Goal: Transaction & Acquisition: Purchase product/service

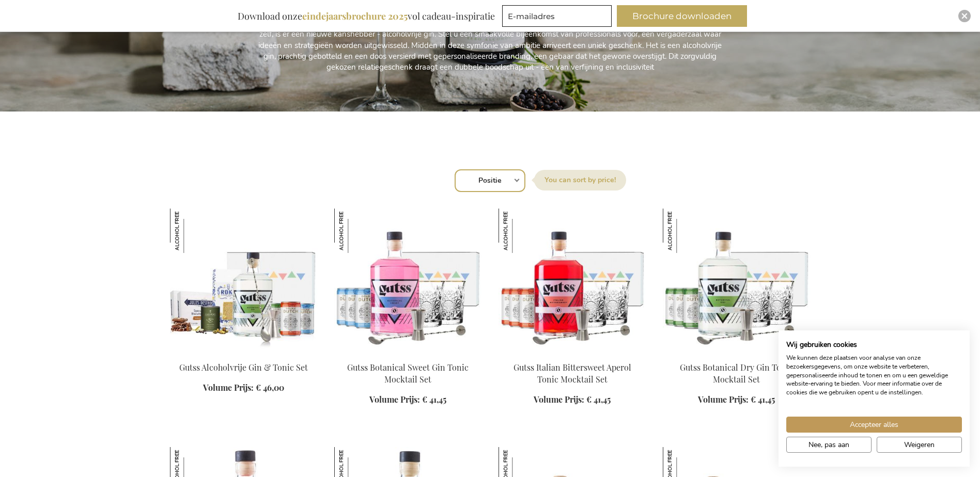
scroll to position [258, 0]
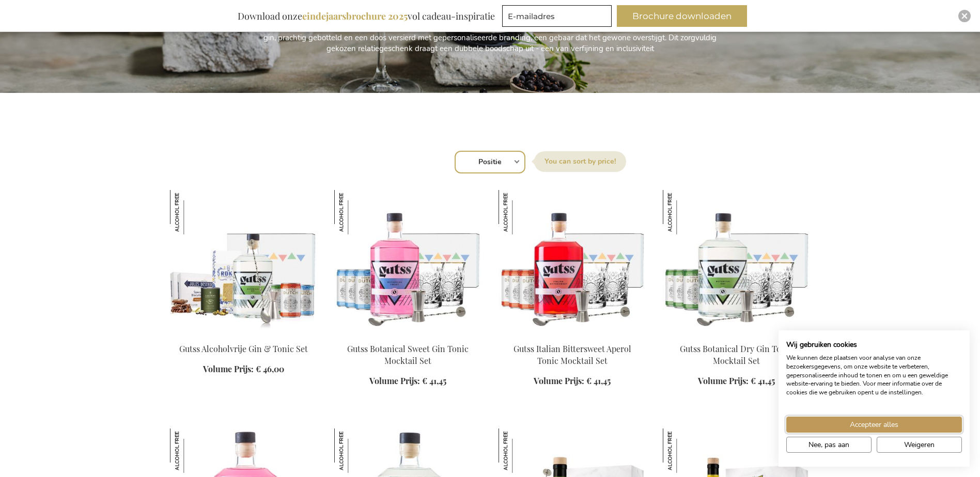
drag, startPoint x: 901, startPoint y: 420, endPoint x: 896, endPoint y: 397, distance: 23.3
click at [901, 420] on button "Accepteer alles" at bounding box center [874, 425] width 176 height 16
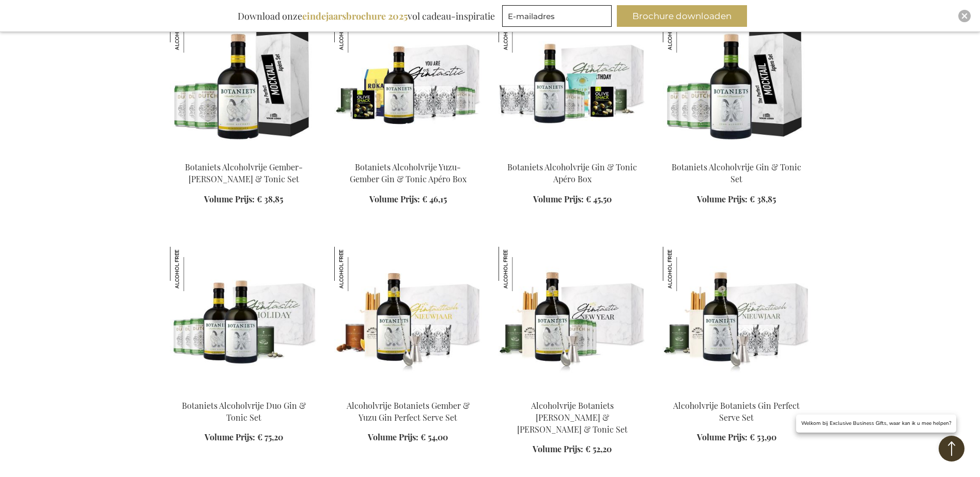
scroll to position [930, 0]
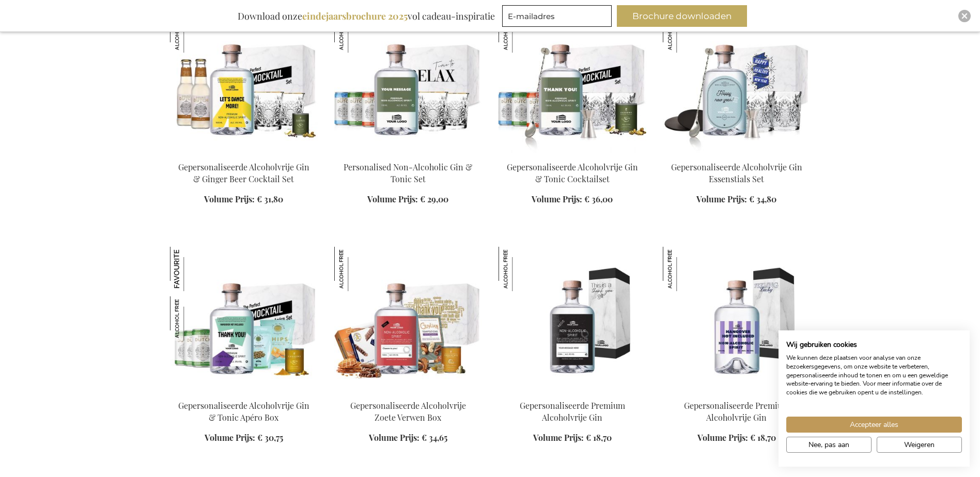
scroll to position [568, 0]
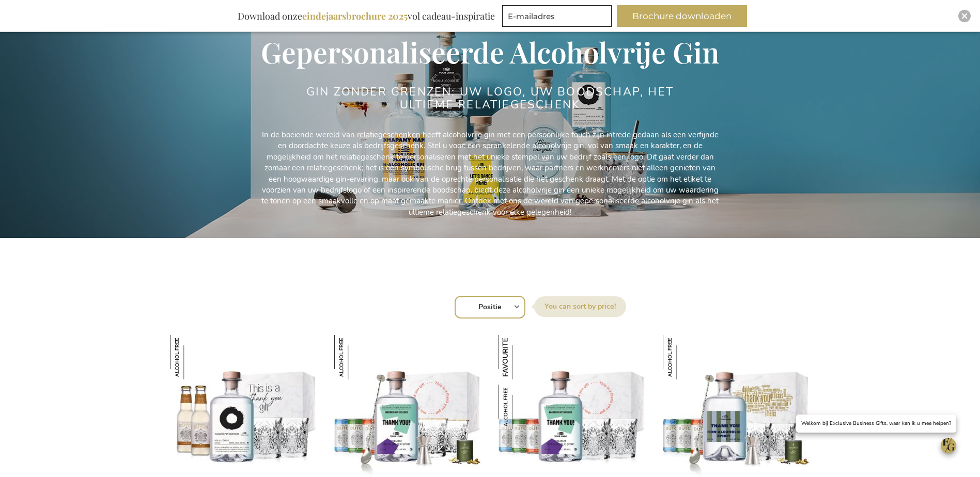
scroll to position [258, 0]
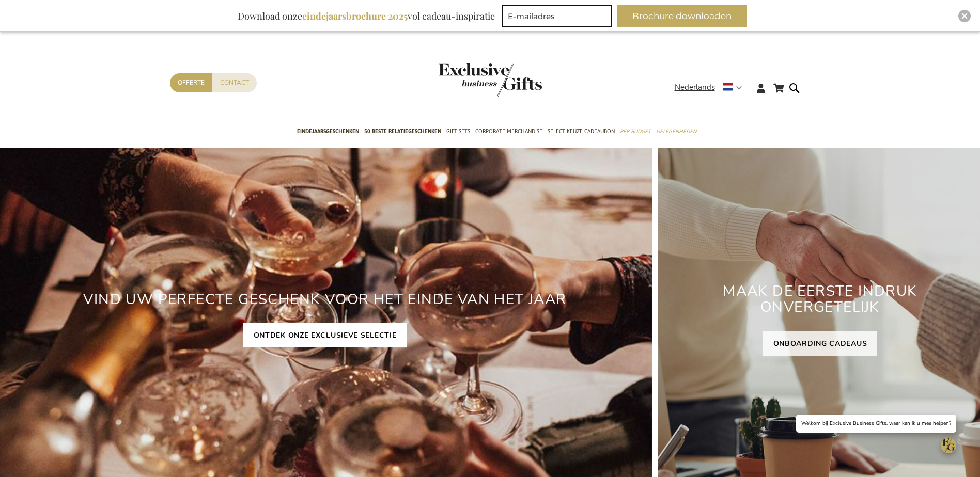
click at [351, 333] on link "ONTDEK ONZE EXCLUSIEVE SELECTIE" at bounding box center [325, 335] width 164 height 24
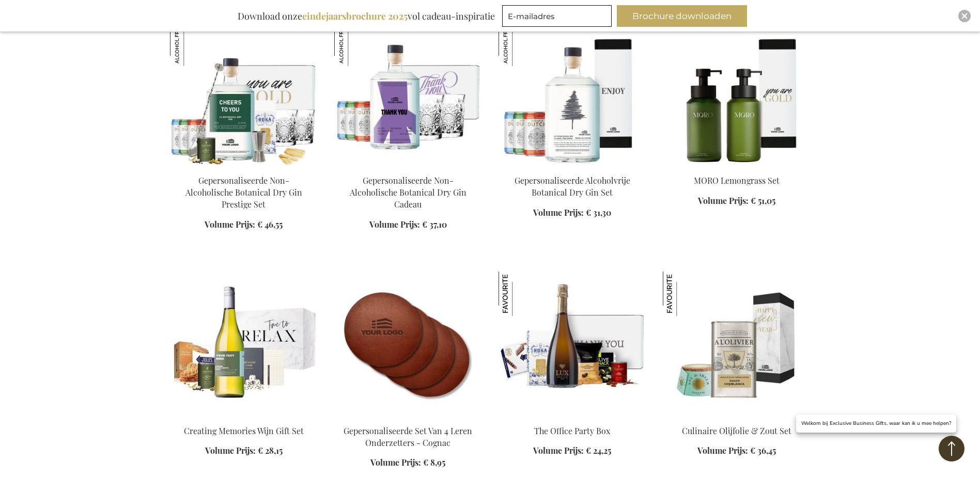
scroll to position [1240, 0]
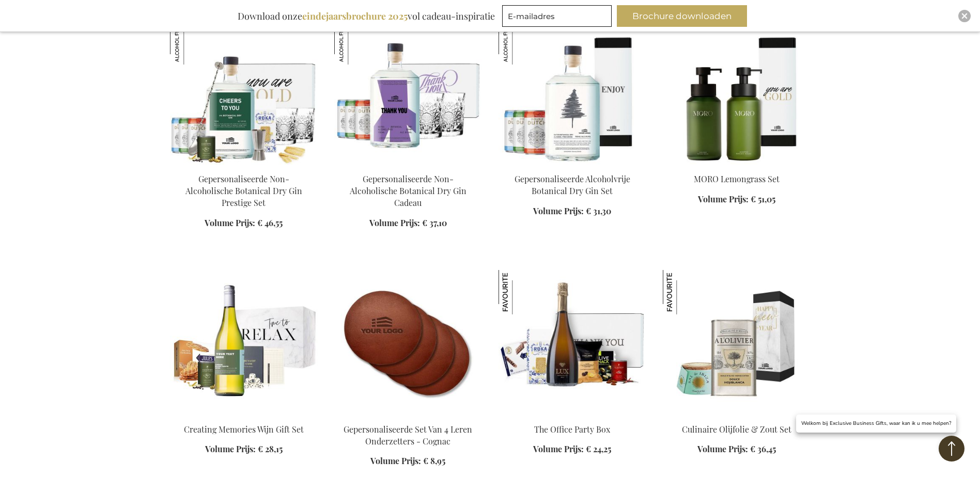
click at [560, 109] on img at bounding box center [573, 92] width 148 height 145
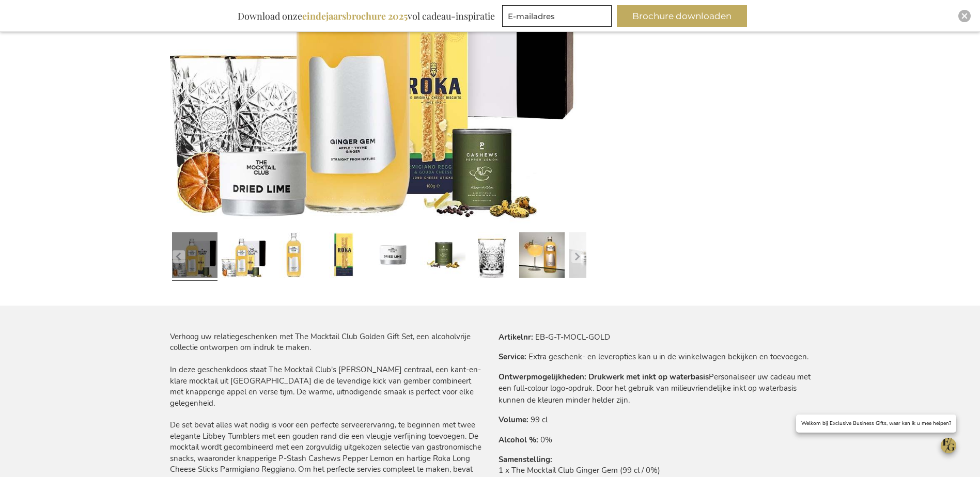
scroll to position [362, 0]
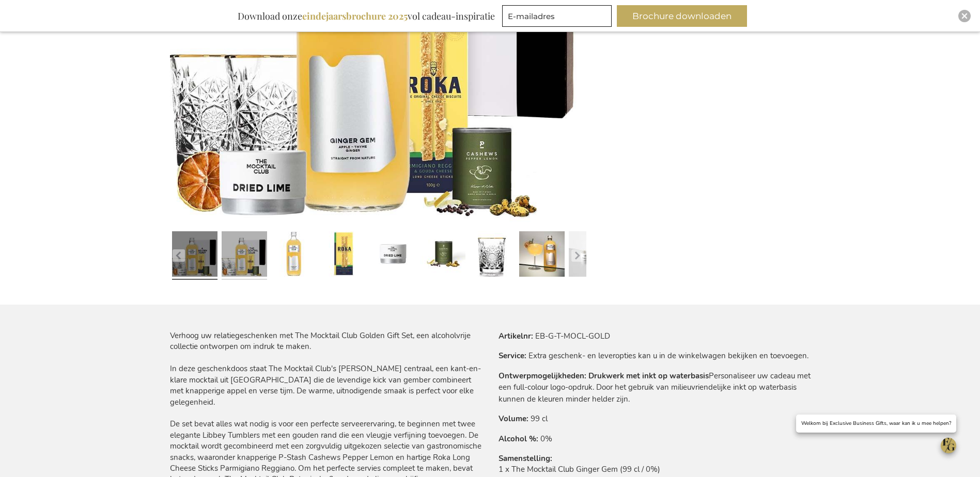
click at [259, 241] on link at bounding box center [244, 255] width 45 height 57
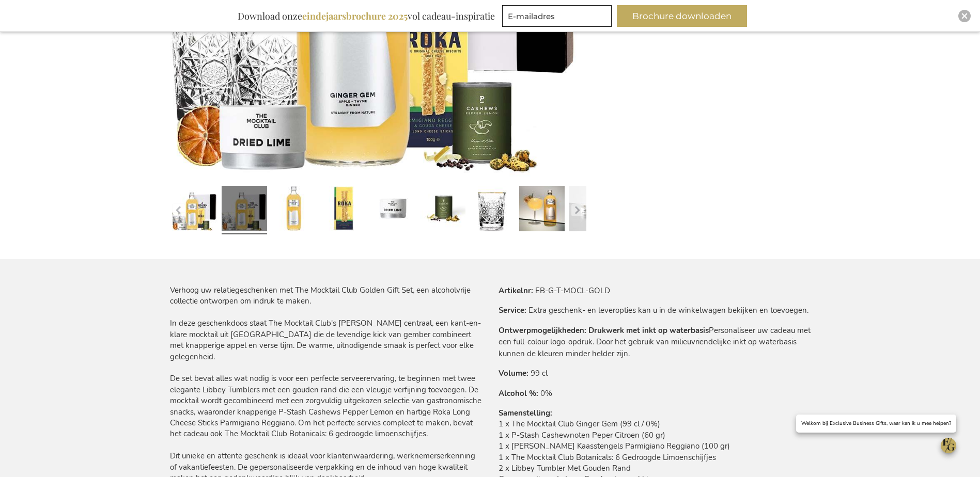
scroll to position [413, 0]
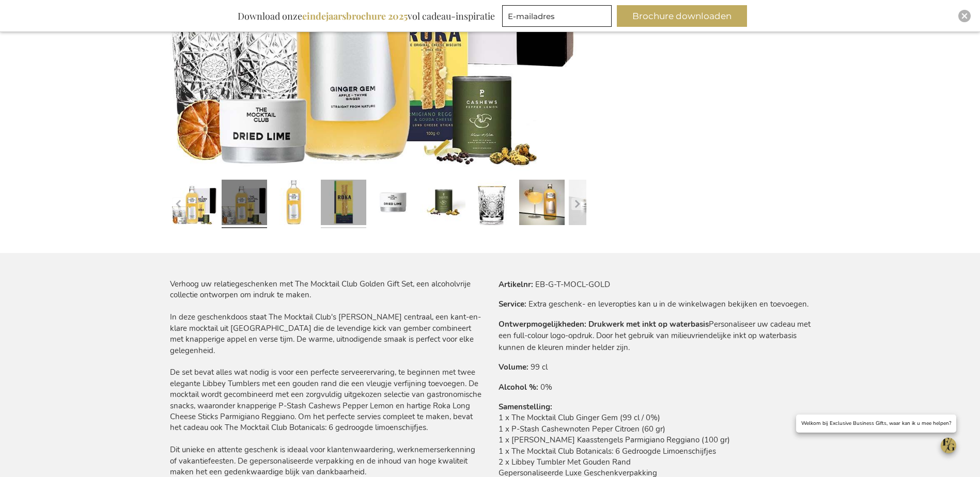
click at [342, 204] on link at bounding box center [343, 204] width 45 height 57
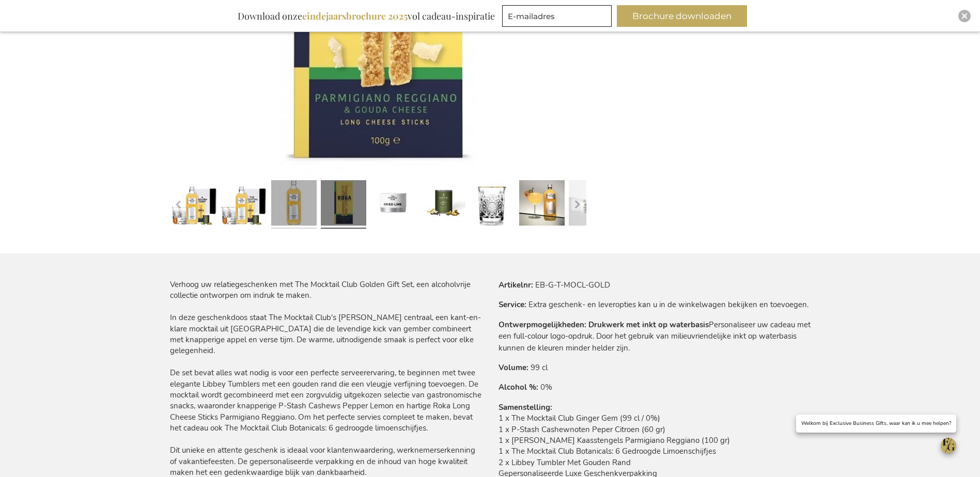
click at [301, 193] on link at bounding box center [293, 204] width 45 height 57
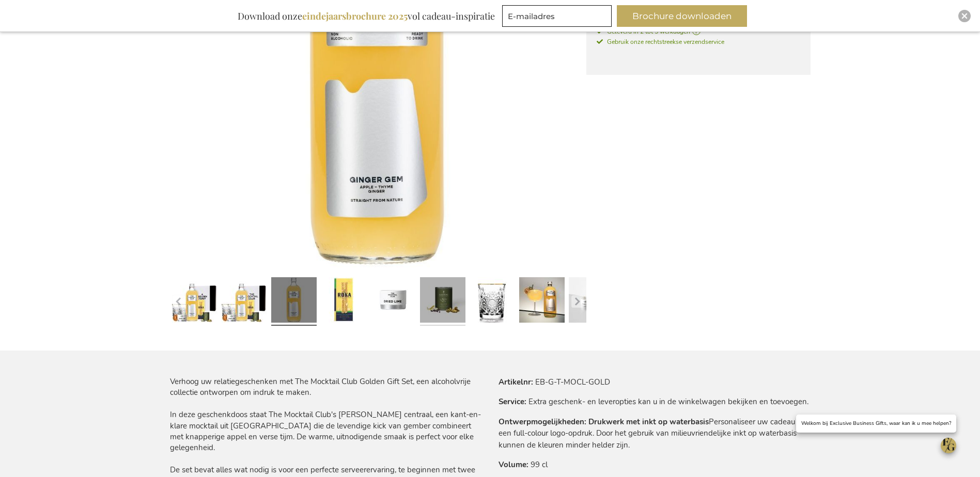
scroll to position [258, 0]
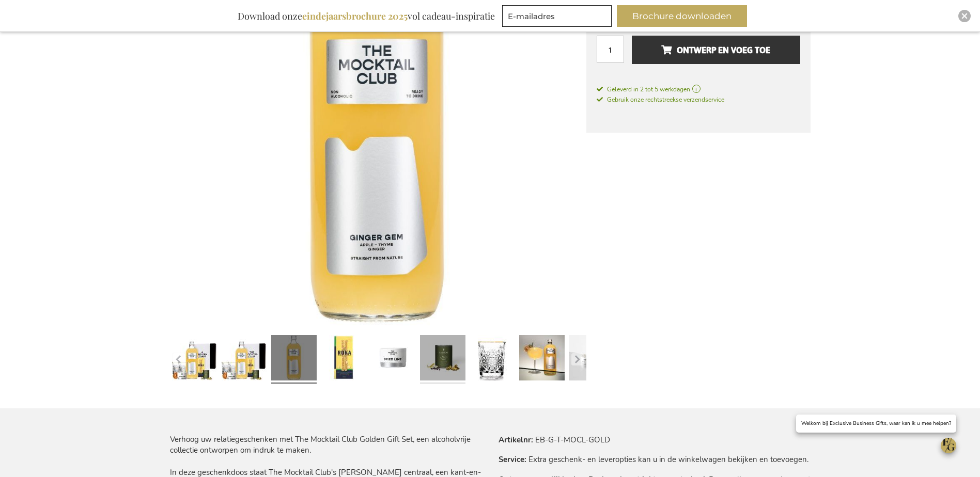
click at [430, 363] on link at bounding box center [442, 359] width 45 height 57
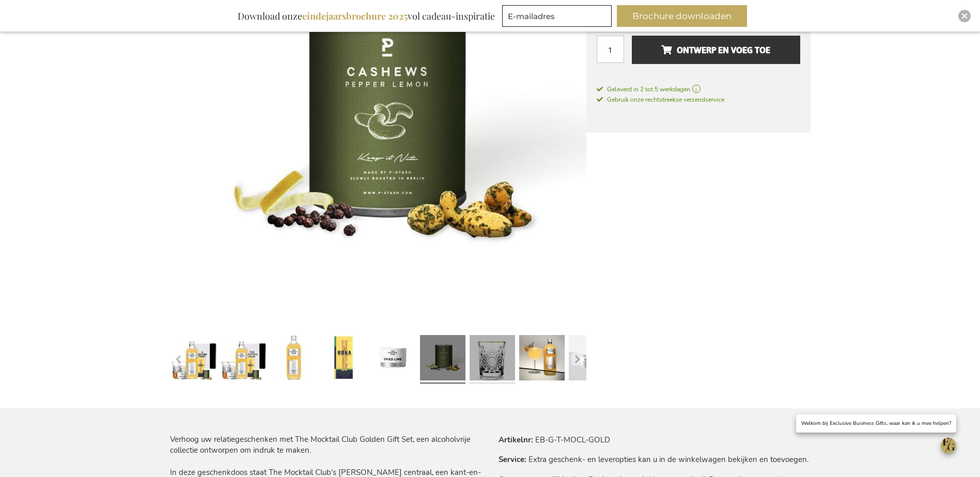
click at [491, 368] on link at bounding box center [492, 359] width 45 height 57
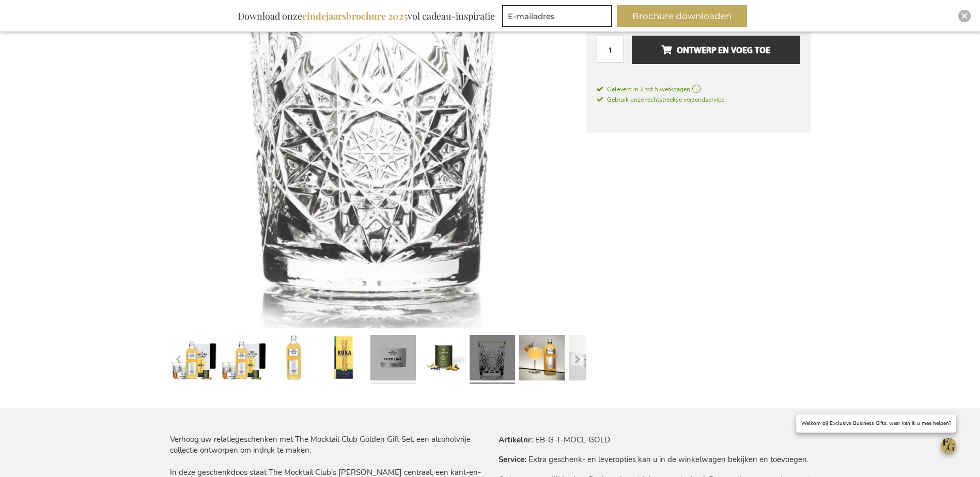
click at [389, 350] on link at bounding box center [392, 359] width 45 height 57
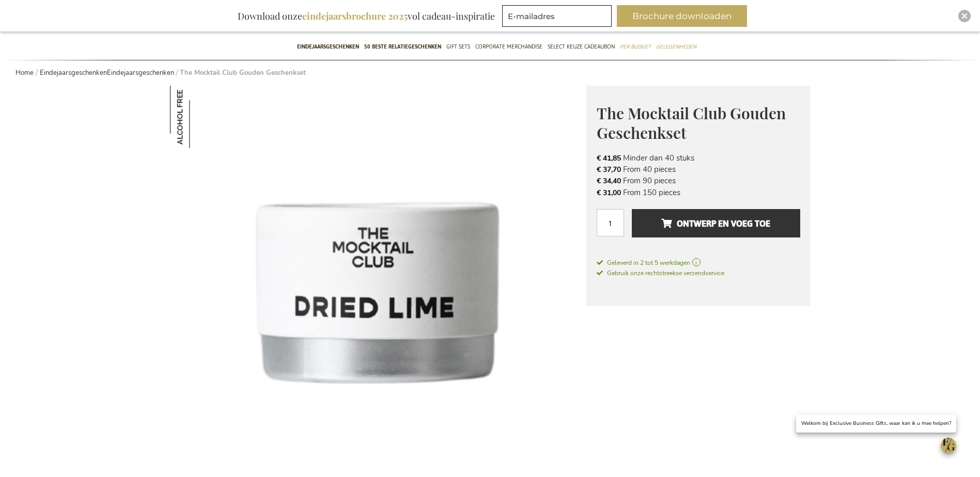
scroll to position [103, 0]
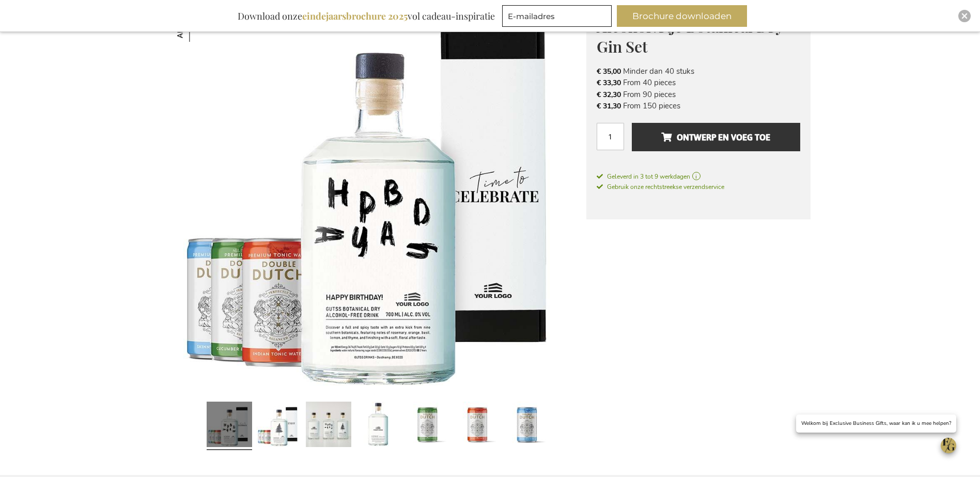
scroll to position [228, 0]
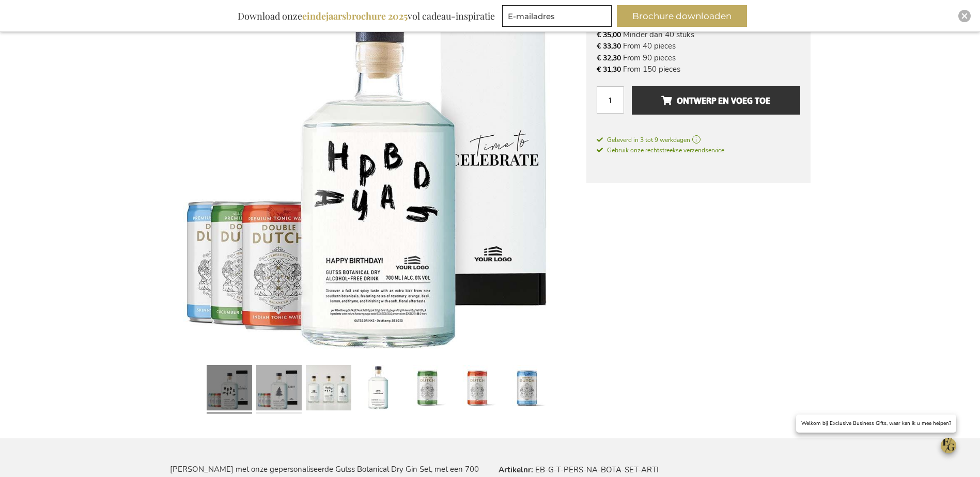
click at [264, 376] on link at bounding box center [278, 389] width 45 height 57
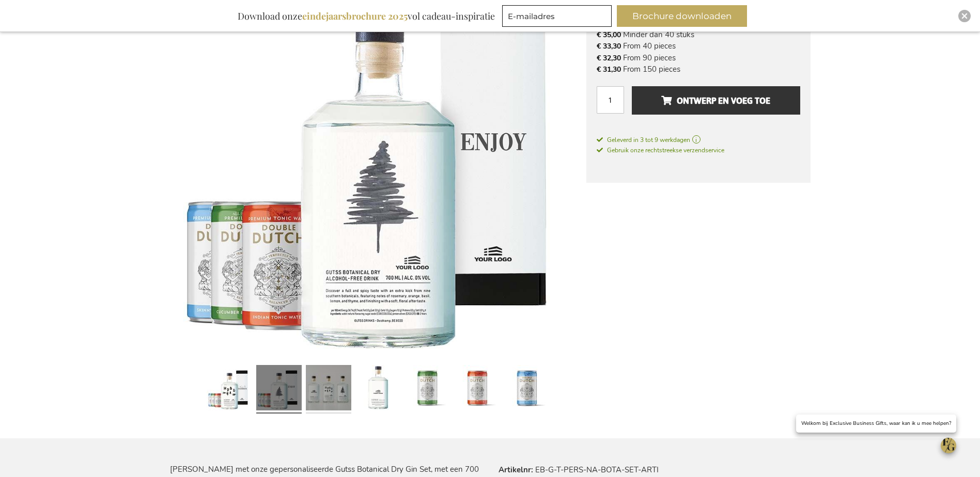
click at [329, 376] on link at bounding box center [328, 389] width 45 height 57
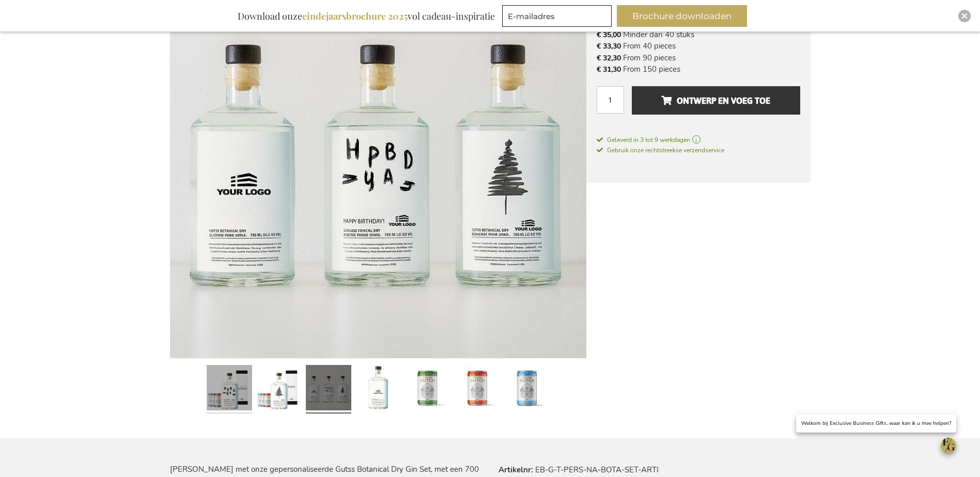
click at [239, 394] on link at bounding box center [229, 389] width 45 height 57
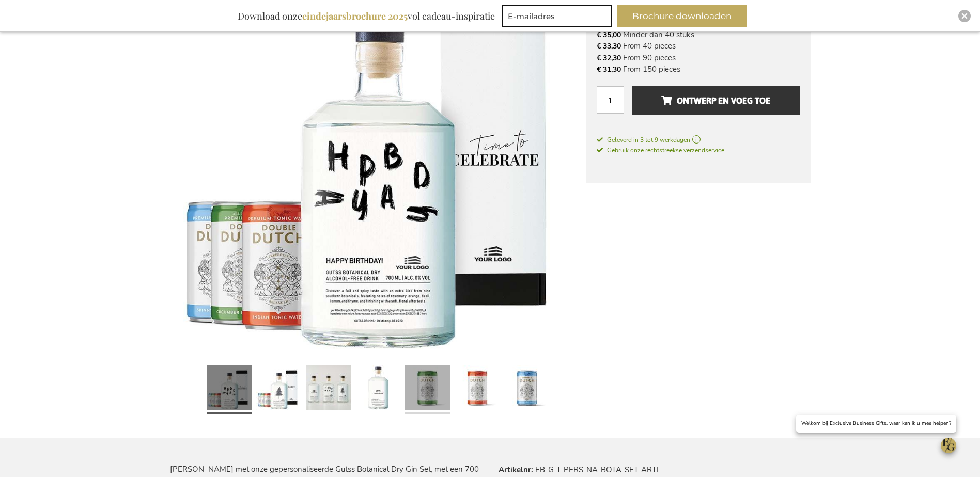
click at [411, 389] on link at bounding box center [427, 389] width 45 height 57
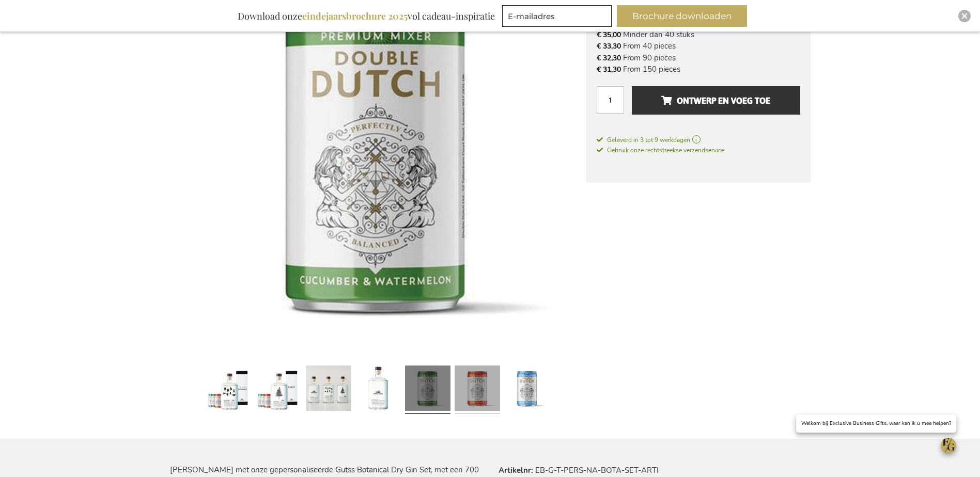
scroll to position [228, 0]
click at [499, 387] on link at bounding box center [477, 389] width 45 height 57
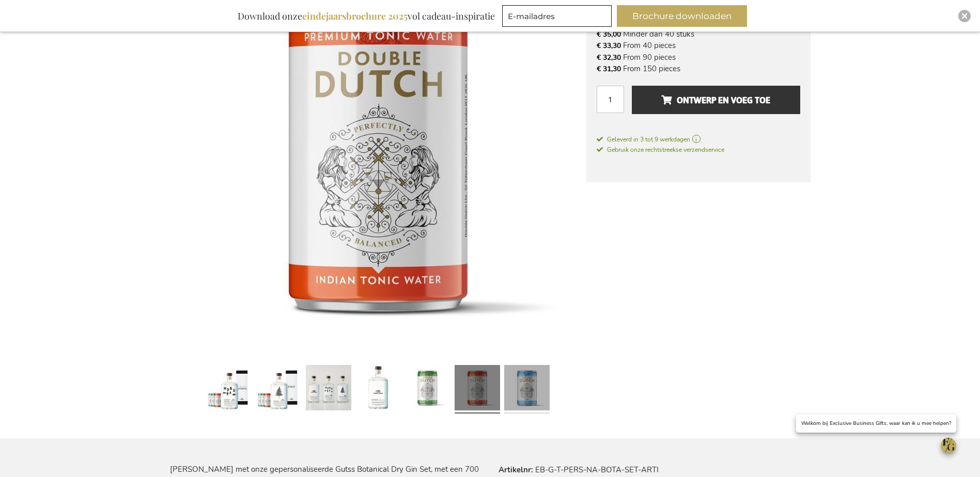
click at [538, 380] on link at bounding box center [526, 389] width 45 height 57
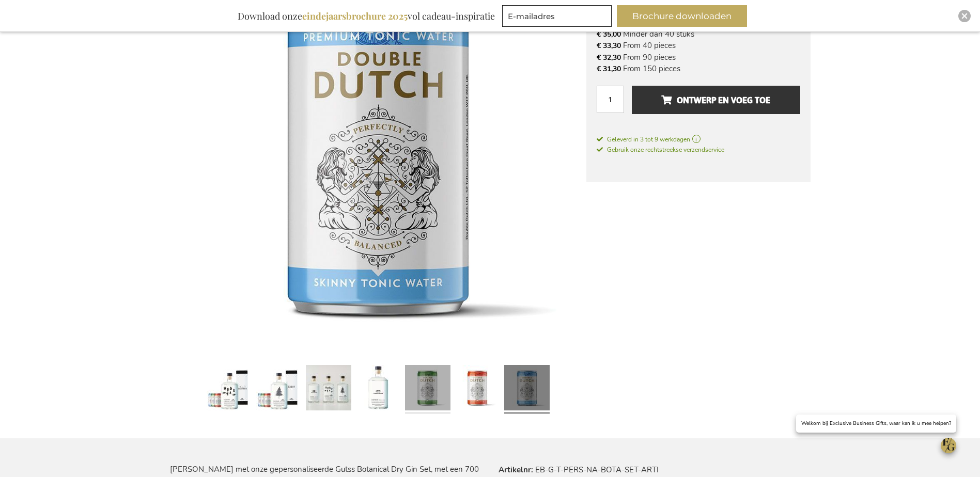
click at [429, 379] on link at bounding box center [427, 389] width 45 height 57
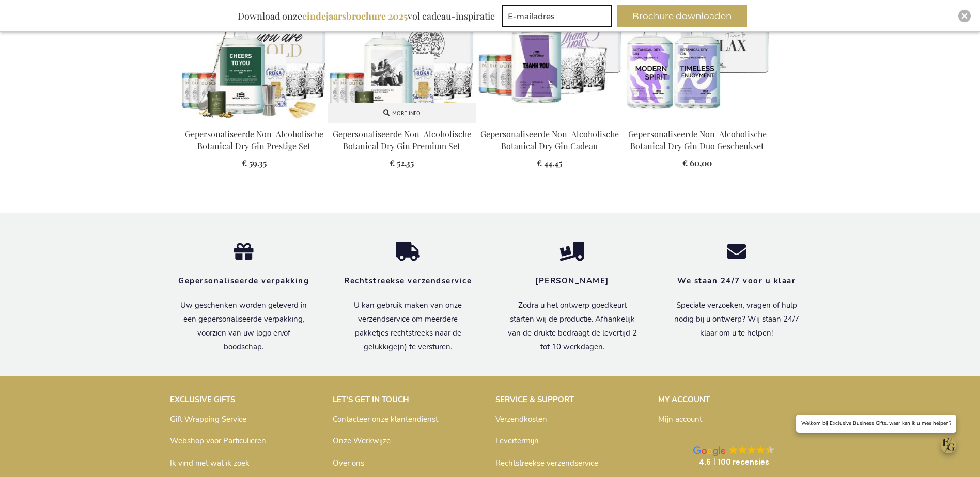
scroll to position [1055, 0]
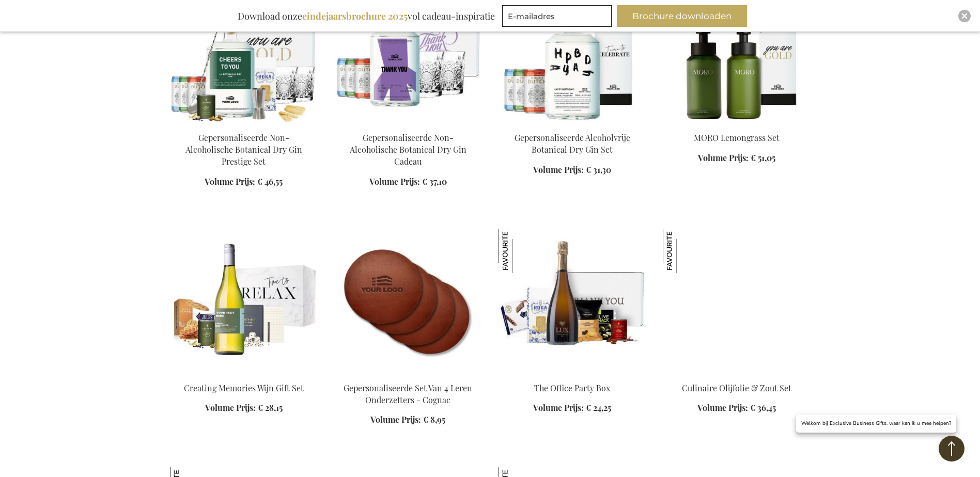
scroll to position [1300, 0]
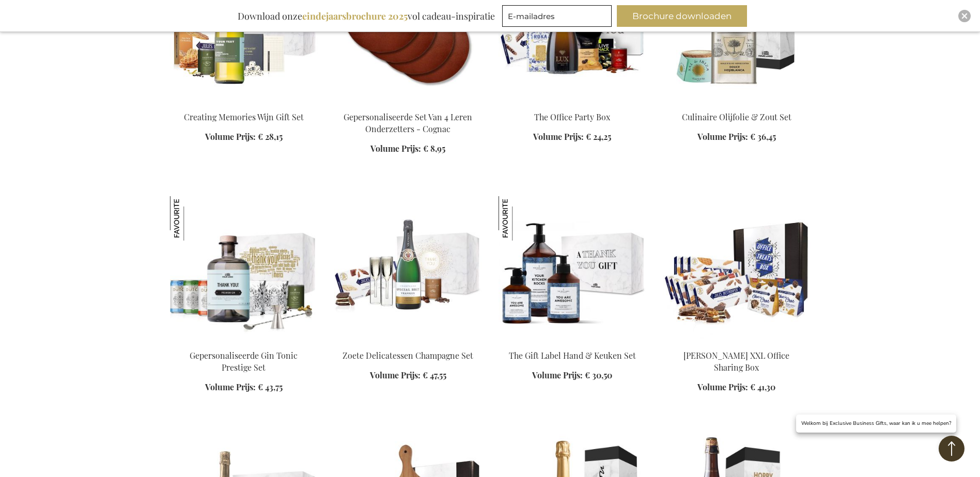
scroll to position [1558, 0]
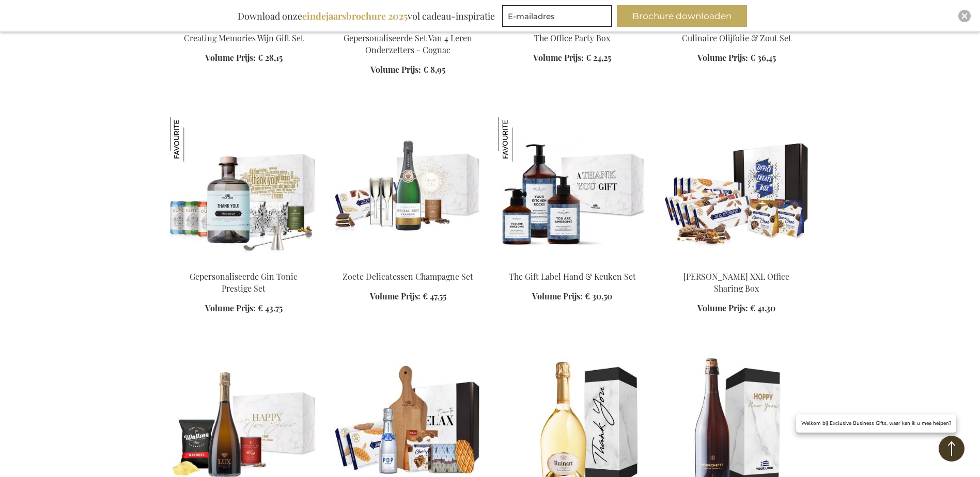
scroll to position [118, 0]
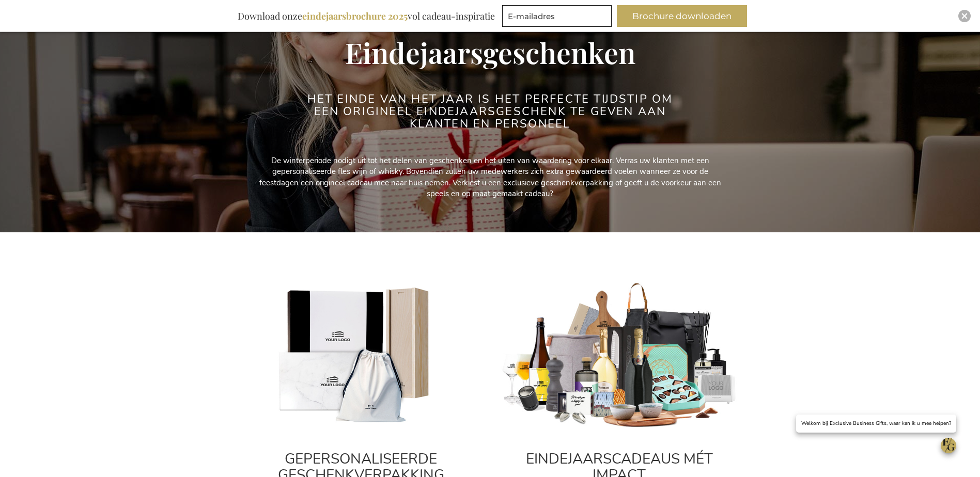
scroll to position [413, 0]
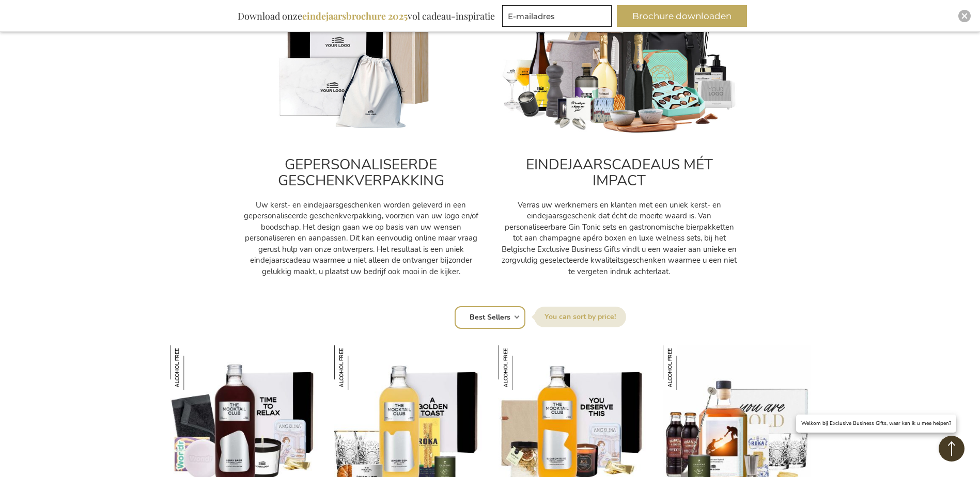
click at [520, 314] on select "Positie Best Sellers Meest bekeken Nieuw Biggest Saving Price: low to high Pric…" at bounding box center [490, 317] width 71 height 23
select select "price_asc"
click at [455, 306] on select "Positie Best Sellers Meest bekeken Nieuw Biggest Saving Price: low to high Pric…" at bounding box center [490, 317] width 71 height 23
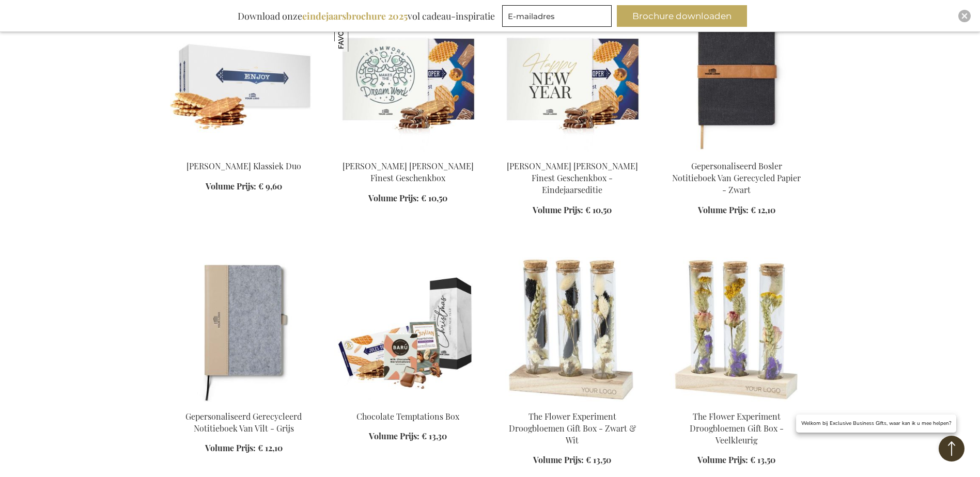
scroll to position [1240, 0]
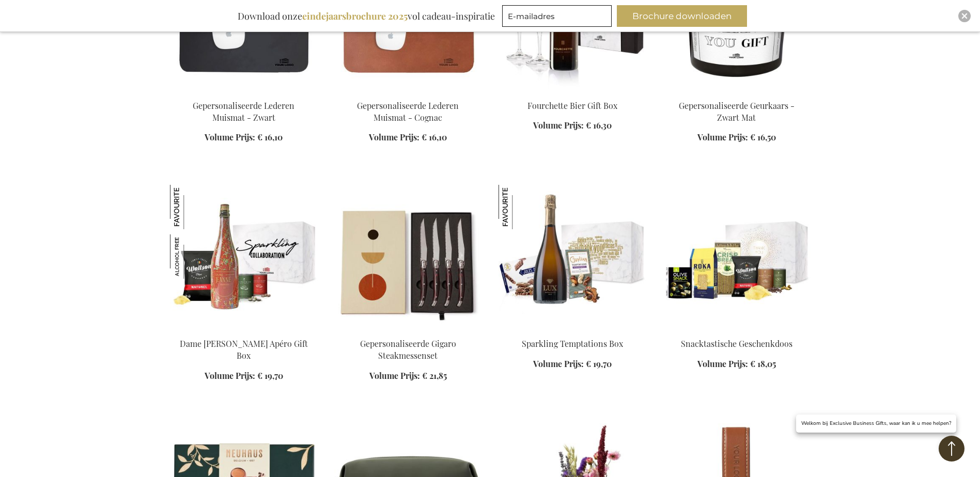
scroll to position [2118, 0]
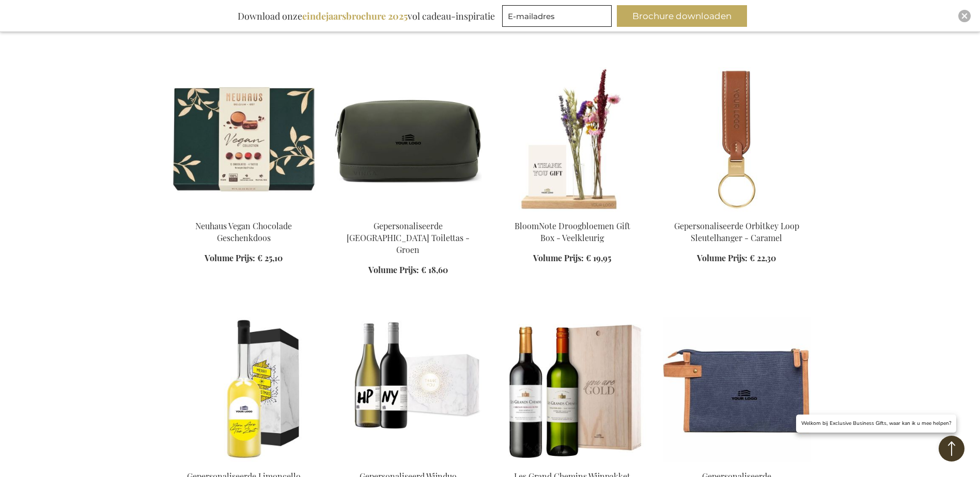
scroll to position [2531, 0]
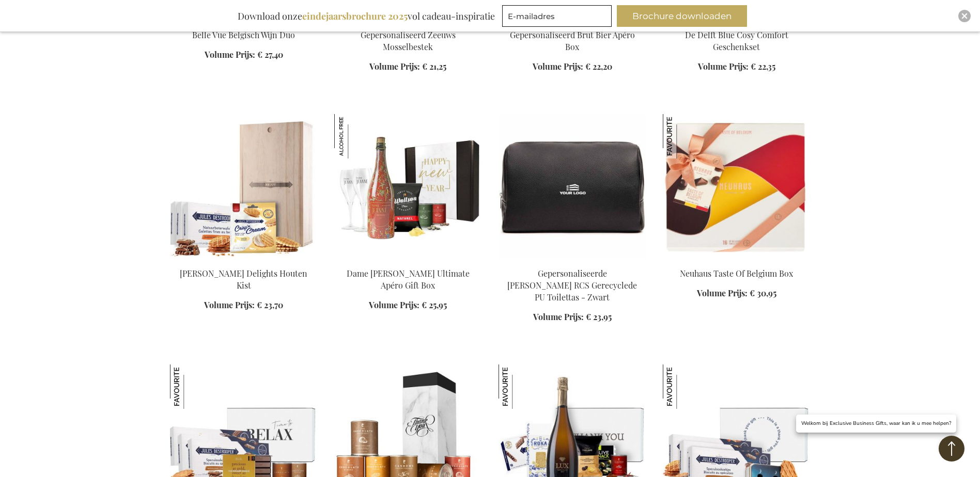
scroll to position [3461, 0]
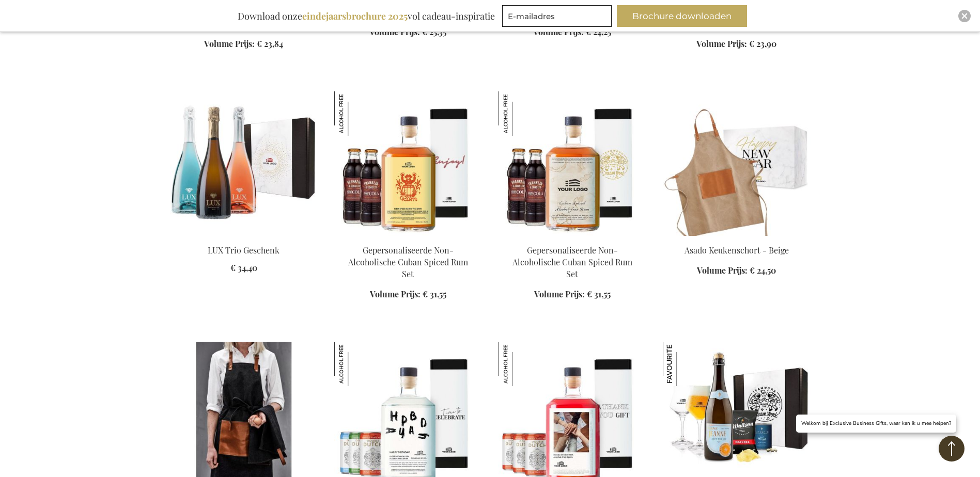
scroll to position [3978, 0]
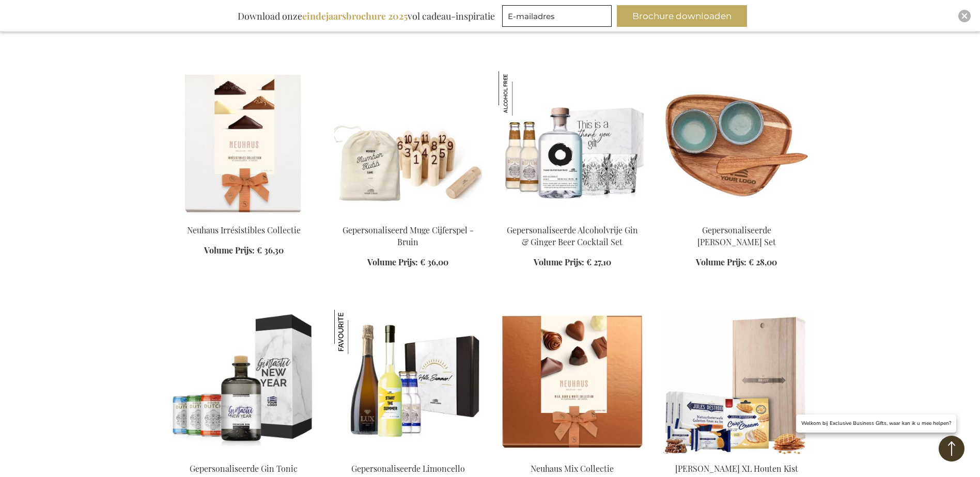
scroll to position [5063, 0]
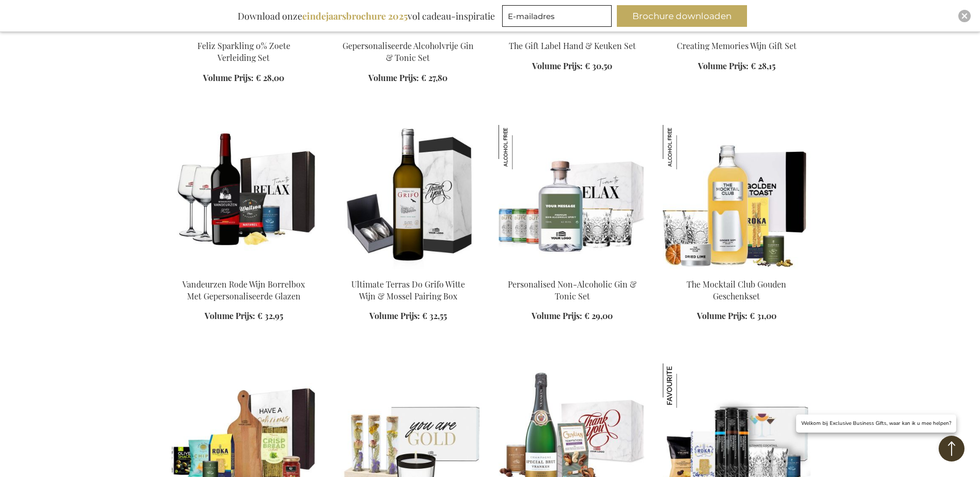
scroll to position [5734, 0]
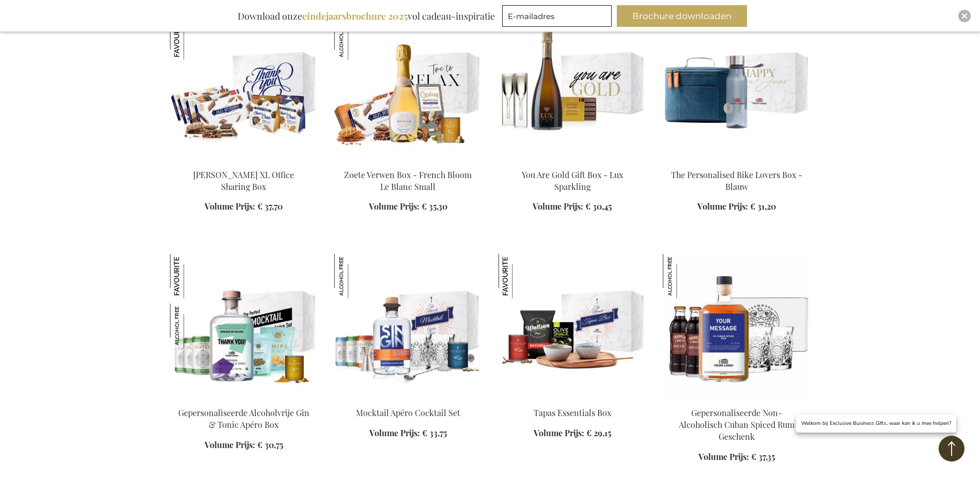
scroll to position [6302, 0]
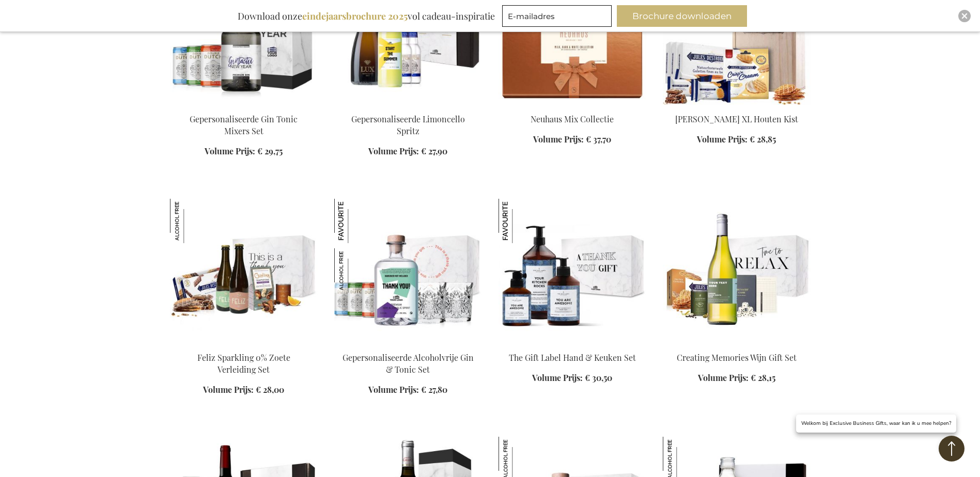
scroll to position [5372, 0]
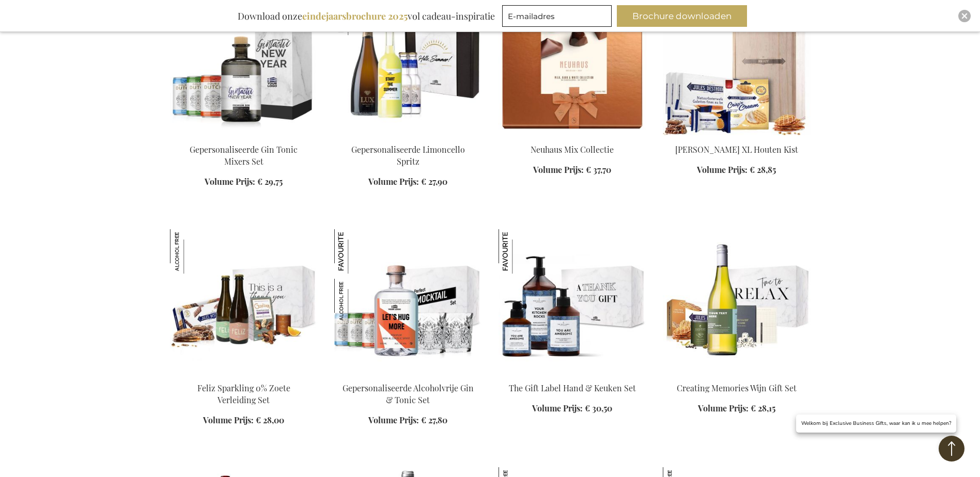
click at [412, 229] on img at bounding box center [408, 301] width 148 height 145
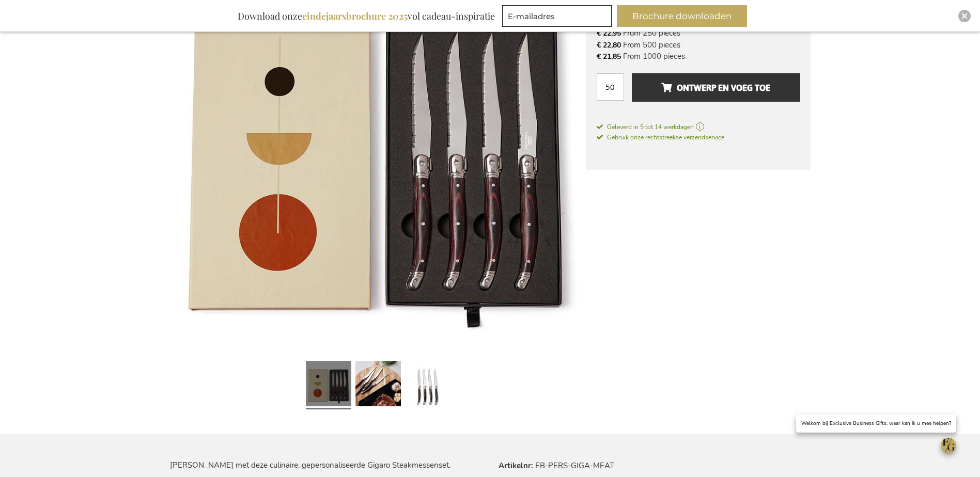
scroll to position [258, 0]
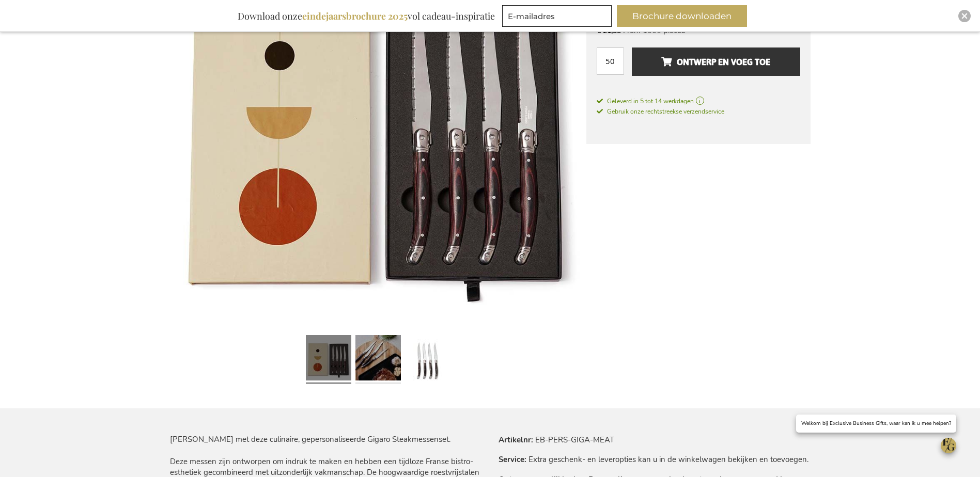
click at [394, 360] on link at bounding box center [377, 359] width 45 height 57
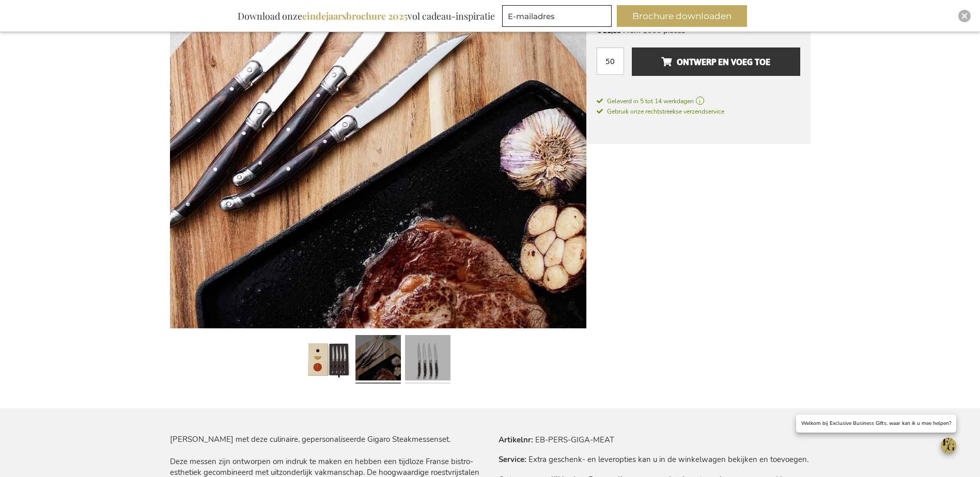
click at [438, 370] on link at bounding box center [427, 359] width 45 height 57
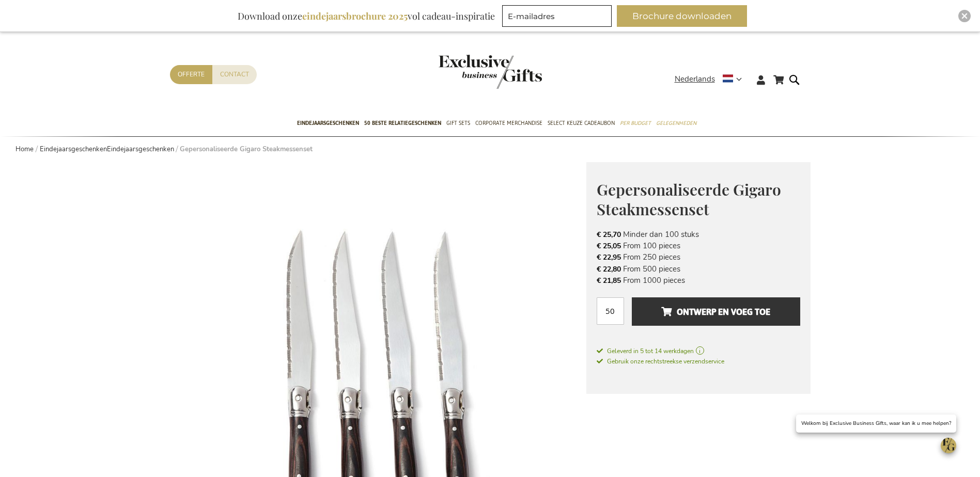
scroll to position [0, 0]
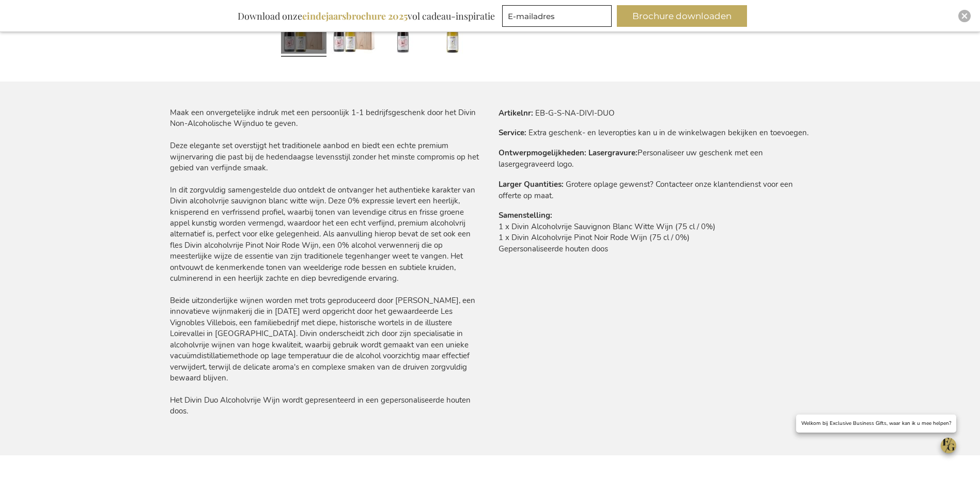
scroll to position [723, 0]
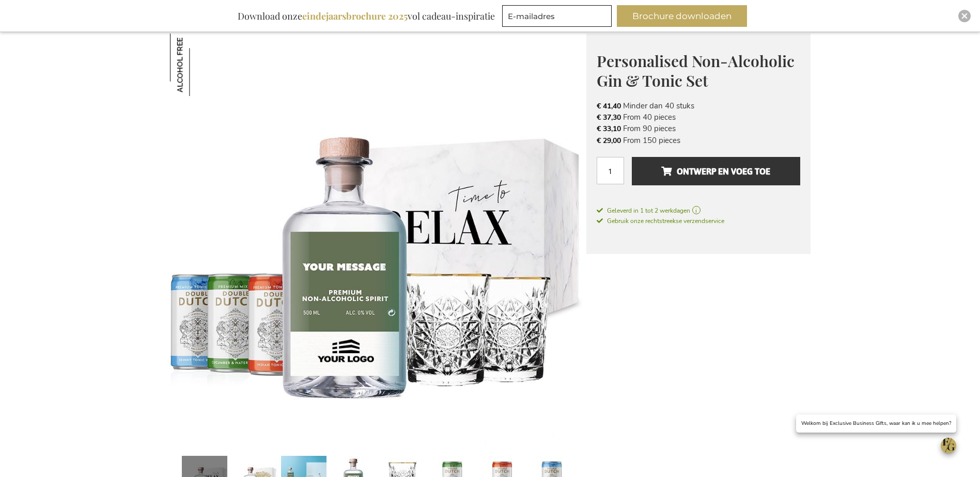
scroll to position [155, 0]
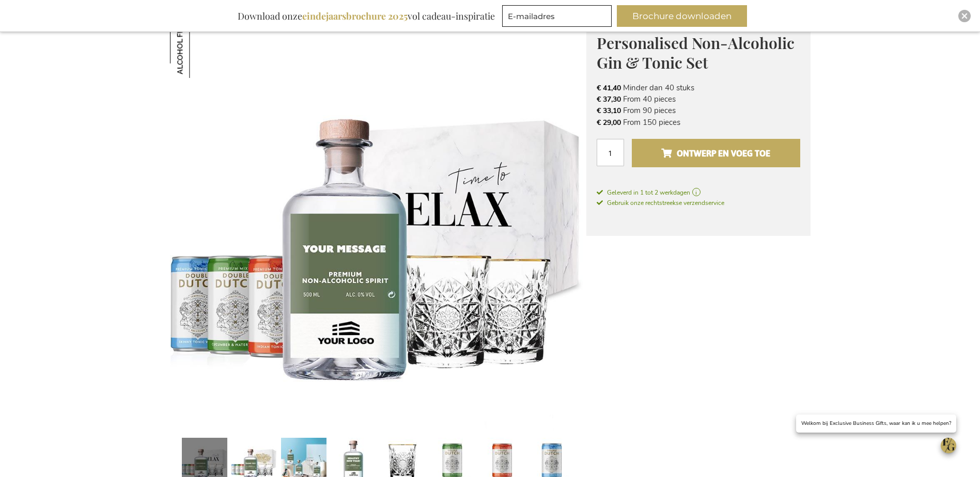
click at [731, 152] on span "Ontwerp en voeg toe" at bounding box center [715, 153] width 109 height 17
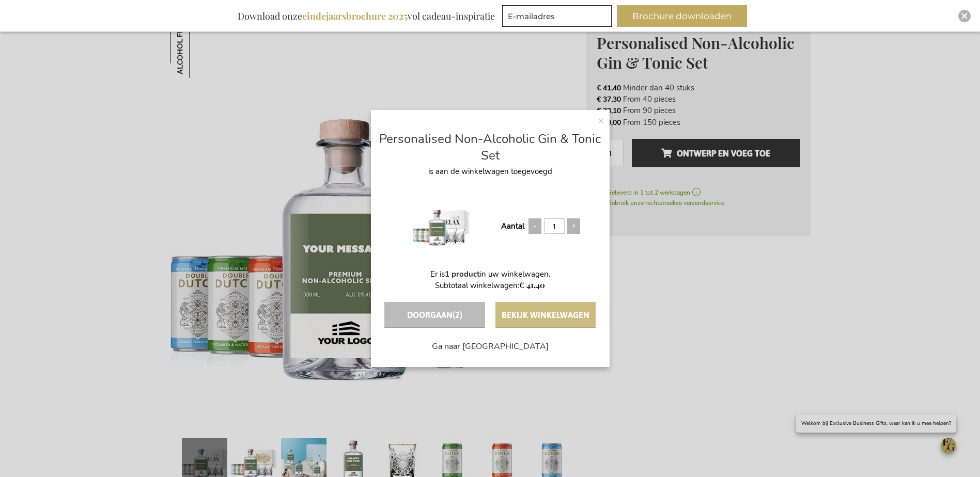
click at [552, 317] on button "Bekijk winkelwagen" at bounding box center [545, 315] width 100 height 26
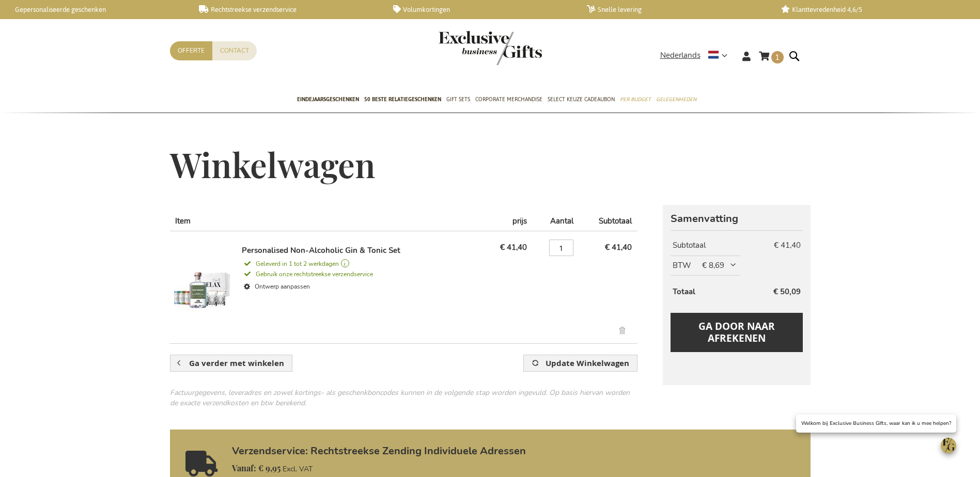
click at [195, 273] on img at bounding box center [202, 286] width 57 height 83
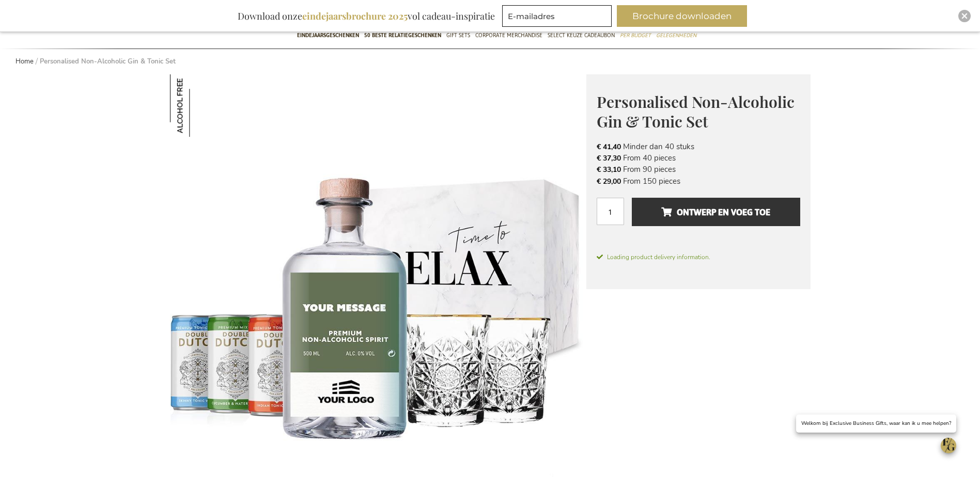
scroll to position [110, 0]
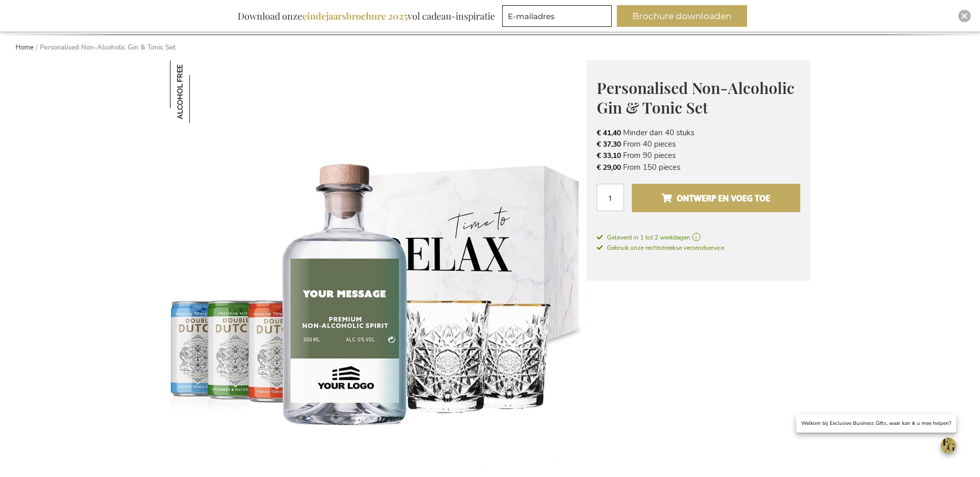
click at [694, 198] on span "Ontwerp en voeg toe" at bounding box center [715, 198] width 109 height 17
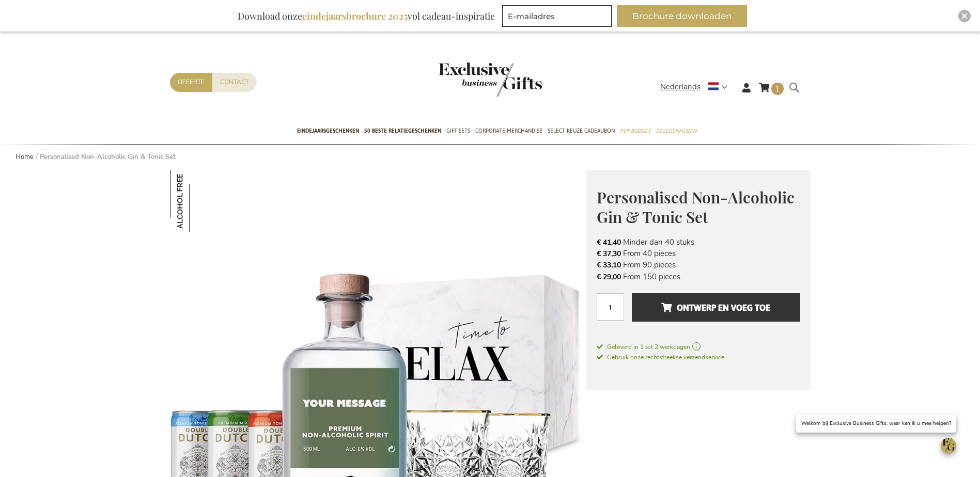
scroll to position [0, 0]
click at [765, 92] on link "Winkelwagen 1 1 items" at bounding box center [771, 90] width 25 height 17
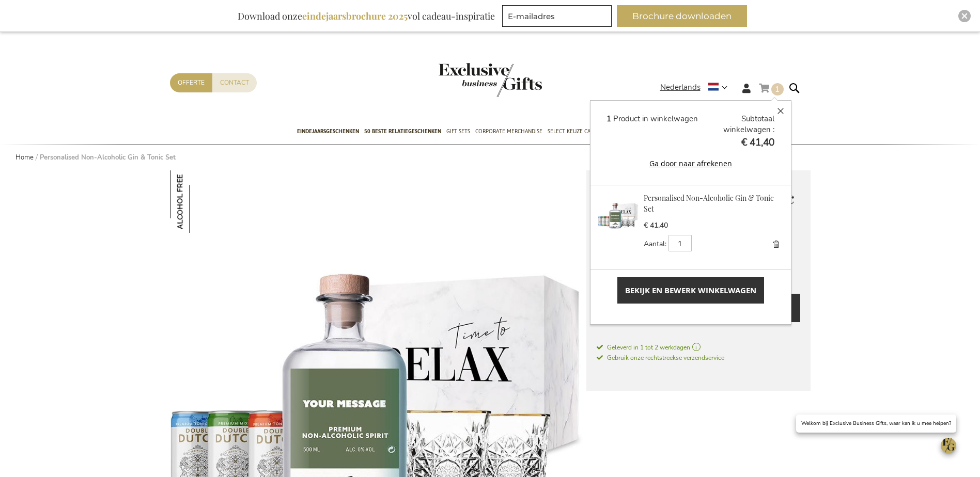
click at [689, 291] on span "Bekijk en bewerk winkelwagen" at bounding box center [690, 290] width 131 height 11
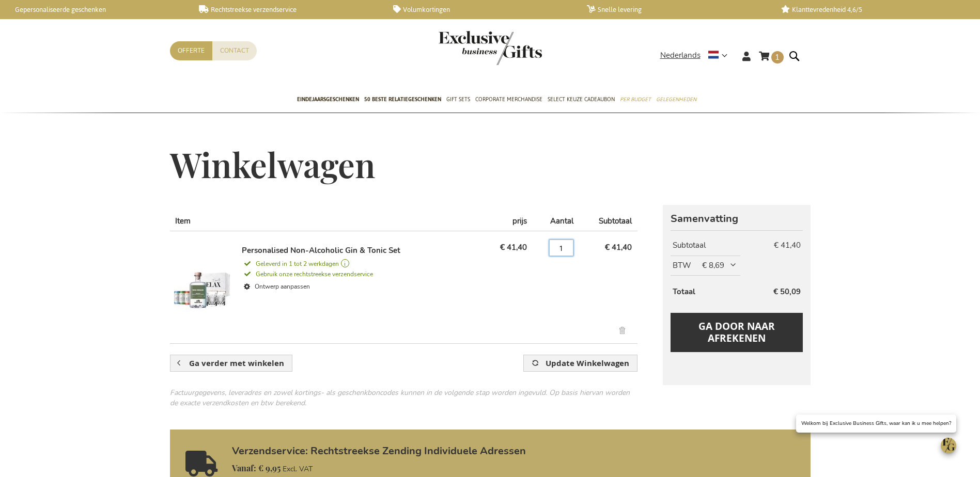
click at [558, 244] on input "1" at bounding box center [561, 248] width 24 height 17
type input "100"
click at [583, 292] on td "€ 41,40" at bounding box center [608, 283] width 58 height 105
click at [573, 362] on span "Update Winkelwagen" at bounding box center [588, 363] width 84 height 11
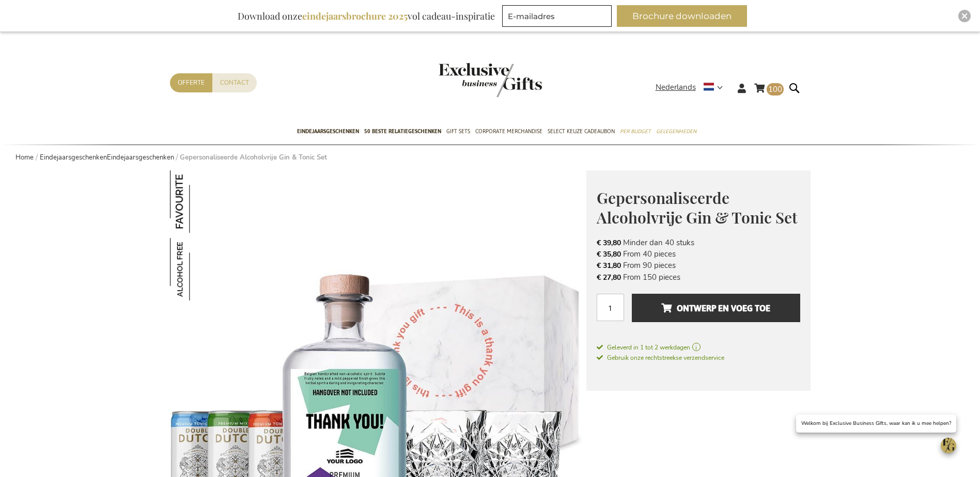
click at [873, 79] on div "Winkelwagen 100 100 items Winkelwagen 100 Sluiten 100 Producten in winkelwagen …" at bounding box center [490, 91] width 980 height 56
